Goal: Information Seeking & Learning: Find specific fact

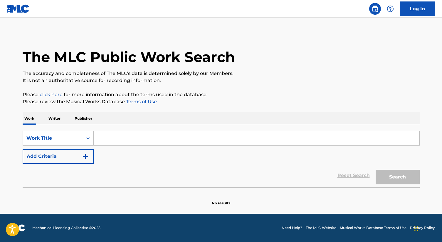
click at [111, 141] on input "Search Form" at bounding box center [257, 138] width 326 height 14
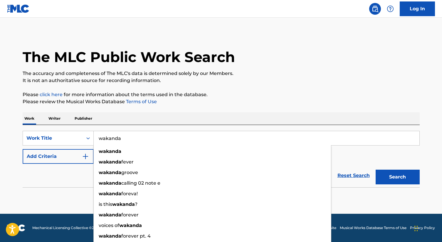
type input "wakanda"
click at [375, 169] on button "Search" at bounding box center [397, 176] width 44 height 15
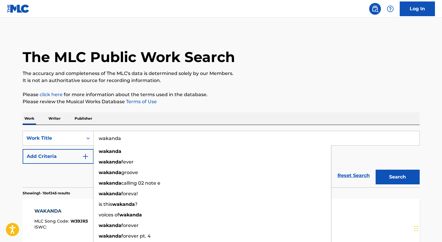
click at [177, 131] on input "wakanda" at bounding box center [257, 138] width 326 height 14
click at [156, 134] on input "wakanda" at bounding box center [257, 138] width 326 height 14
click at [375, 169] on button "Search" at bounding box center [397, 176] width 44 height 15
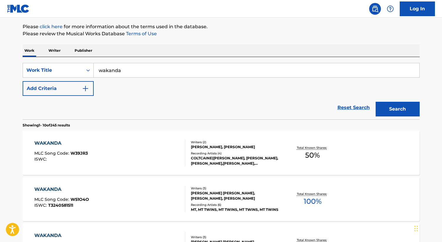
scroll to position [13, 0]
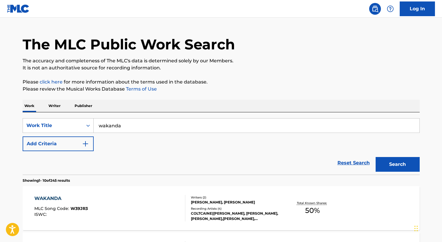
click at [86, 140] on button "Add Criteria" at bounding box center [58, 143] width 71 height 15
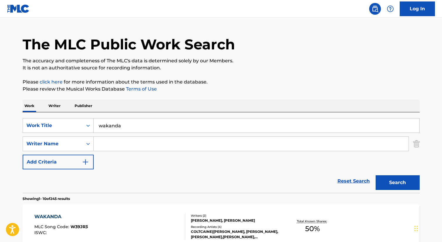
click at [112, 139] on input "Search Form" at bounding box center [251, 143] width 315 height 14
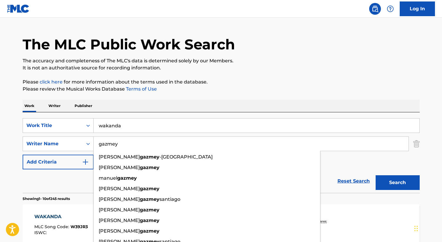
type input "gazmey"
click at [375, 175] on button "Search" at bounding box center [397, 182] width 44 height 15
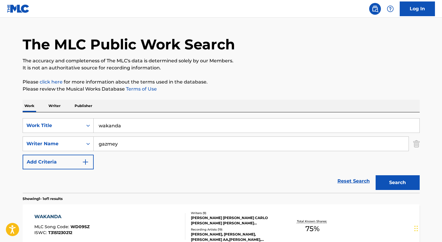
click at [202, 216] on div "[PERSON_NAME] [PERSON_NAME] CARLO [PERSON_NAME] [PERSON_NAME] [PERSON_NAME] LYN…" at bounding box center [235, 220] width 89 height 11
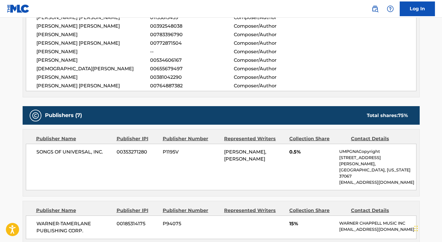
scroll to position [234, 0]
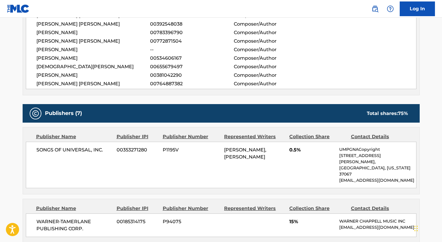
click at [339, 42] on div "[PERSON_NAME] [PERSON_NAME] 00772871504 Composer/Author" at bounding box center [226, 41] width 380 height 7
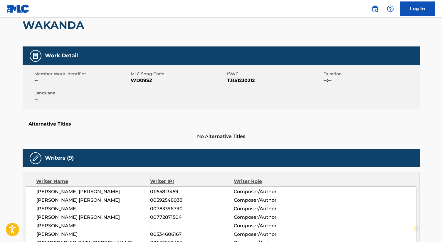
scroll to position [0, 0]
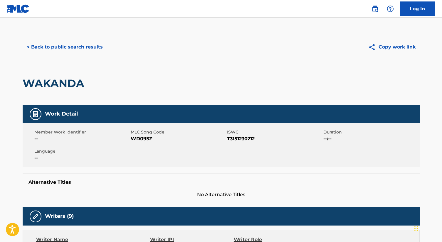
click at [85, 44] on button "< Back to public search results" at bounding box center [65, 47] width 84 height 15
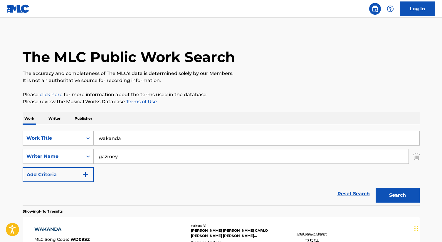
scroll to position [13, 0]
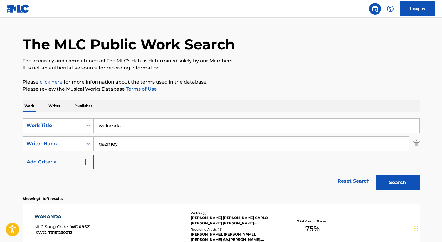
click at [109, 128] on input "wakanda" at bounding box center [257, 125] width 326 height 14
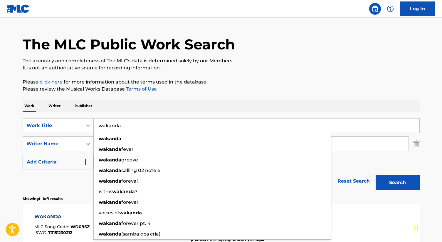
click at [109, 128] on input "wakanda" at bounding box center [257, 125] width 326 height 14
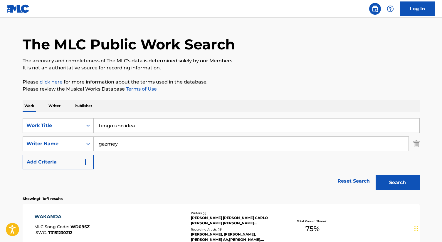
type input "tengo uno idea"
click at [375, 175] on button "Search" at bounding box center [397, 182] width 44 height 15
click at [111, 136] on input "gazmey" at bounding box center [251, 143] width 315 height 14
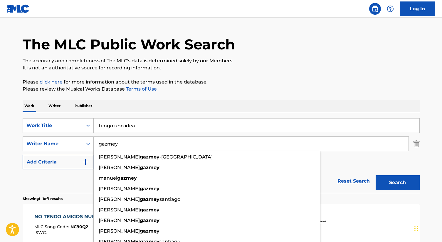
click at [111, 145] on input "gazmey" at bounding box center [251, 143] width 315 height 14
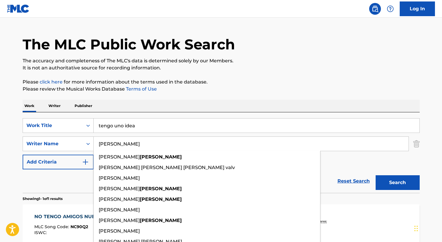
type input "[PERSON_NAME]"
click at [375, 175] on button "Search" at bounding box center [397, 182] width 44 height 15
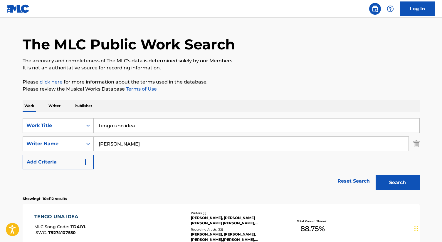
click at [220, 217] on div "[PERSON_NAME], [PERSON_NAME] [PERSON_NAME] [PERSON_NAME], [PERSON_NAME], [PERSO…" at bounding box center [235, 220] width 89 height 11
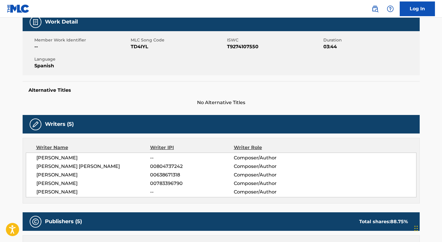
scroll to position [80, 0]
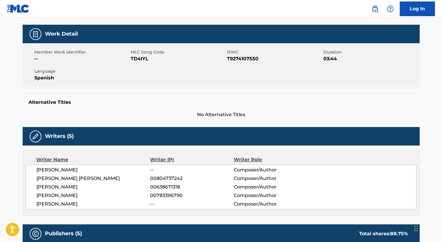
click at [208, 86] on div "Member Work Identifier -- MLC Song Code TD4IYL ISWC T9274107550 Duration 03:44 …" at bounding box center [221, 65] width 397 height 44
drag, startPoint x: 72, startPoint y: 196, endPoint x: 36, endPoint y: 195, distance: 36.1
click at [36, 195] on div "[PERSON_NAME] -- Composer/Author [PERSON_NAME] [PERSON_NAME] 00804737242 Compos…" at bounding box center [221, 186] width 390 height 45
copy span "[PERSON_NAME]"
